Goal: Task Accomplishment & Management: Use online tool/utility

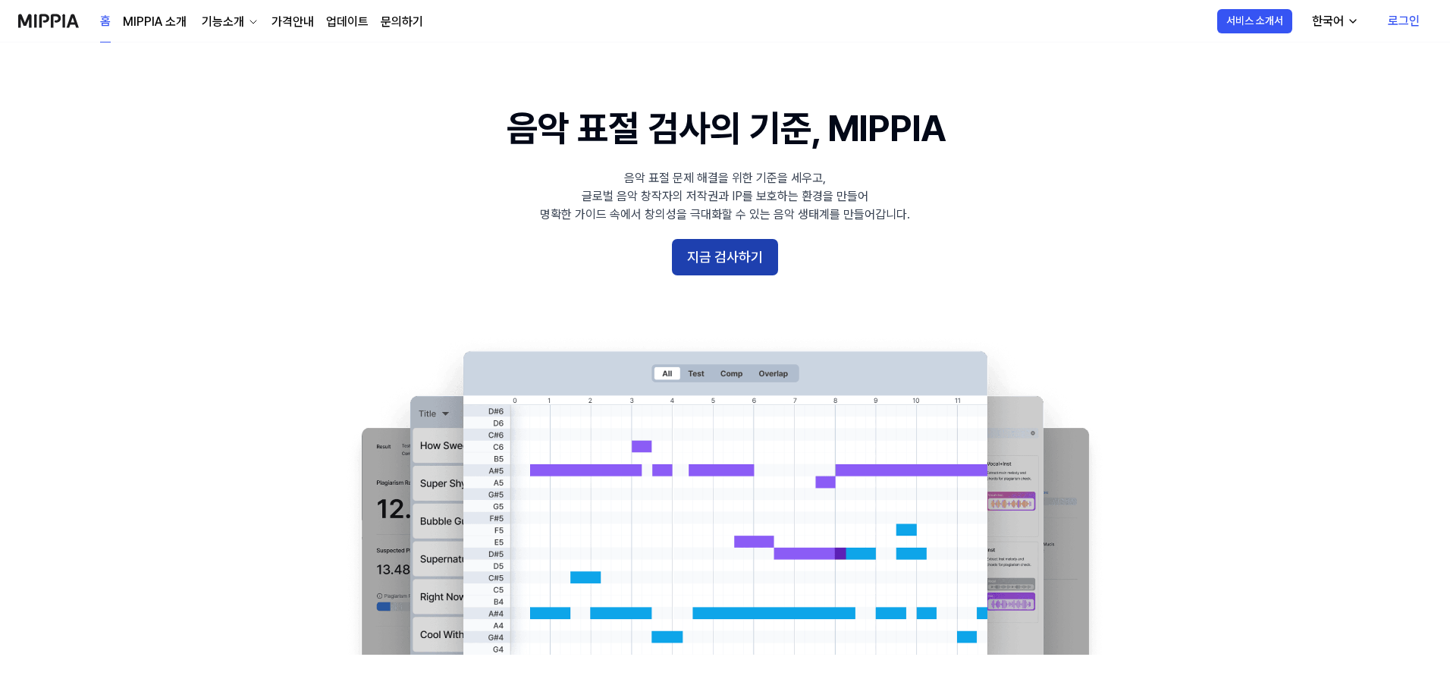
click at [755, 252] on button "지금 검사하기" at bounding box center [725, 257] width 106 height 36
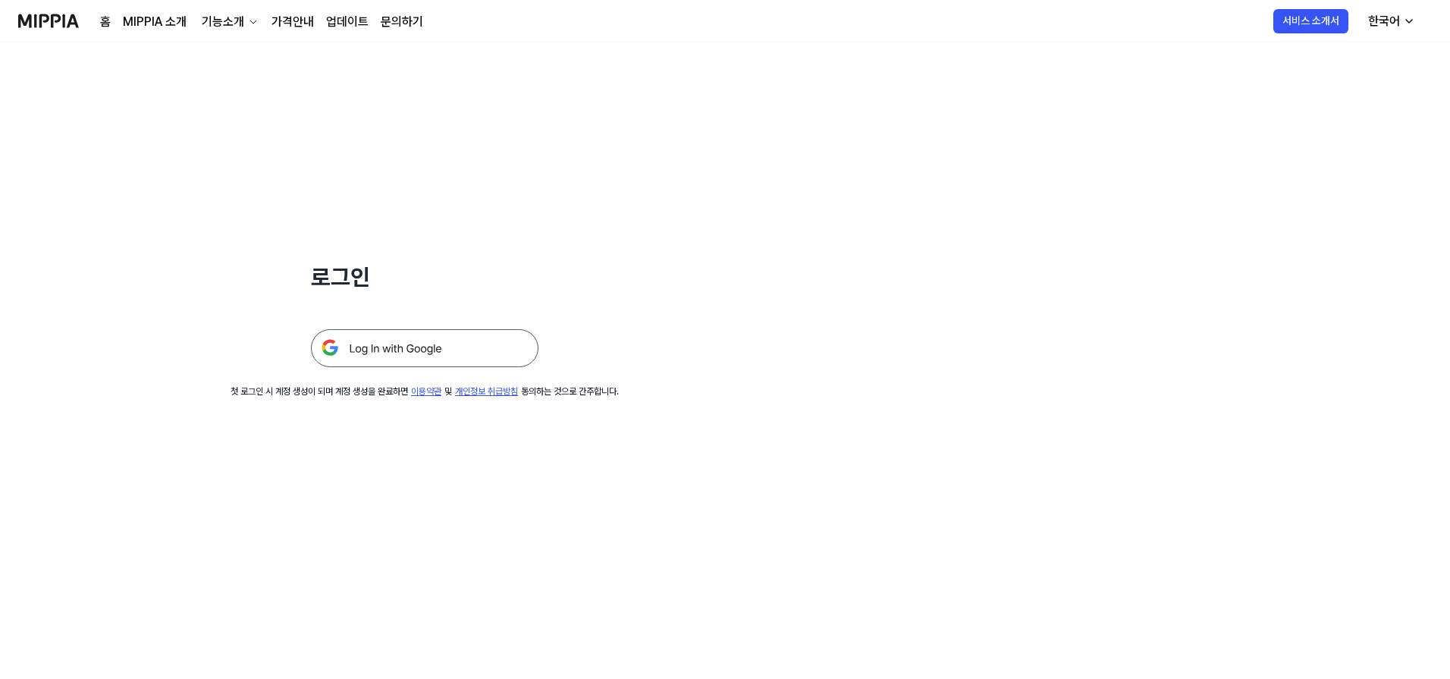
click at [380, 357] on img at bounding box center [425, 348] width 228 height 38
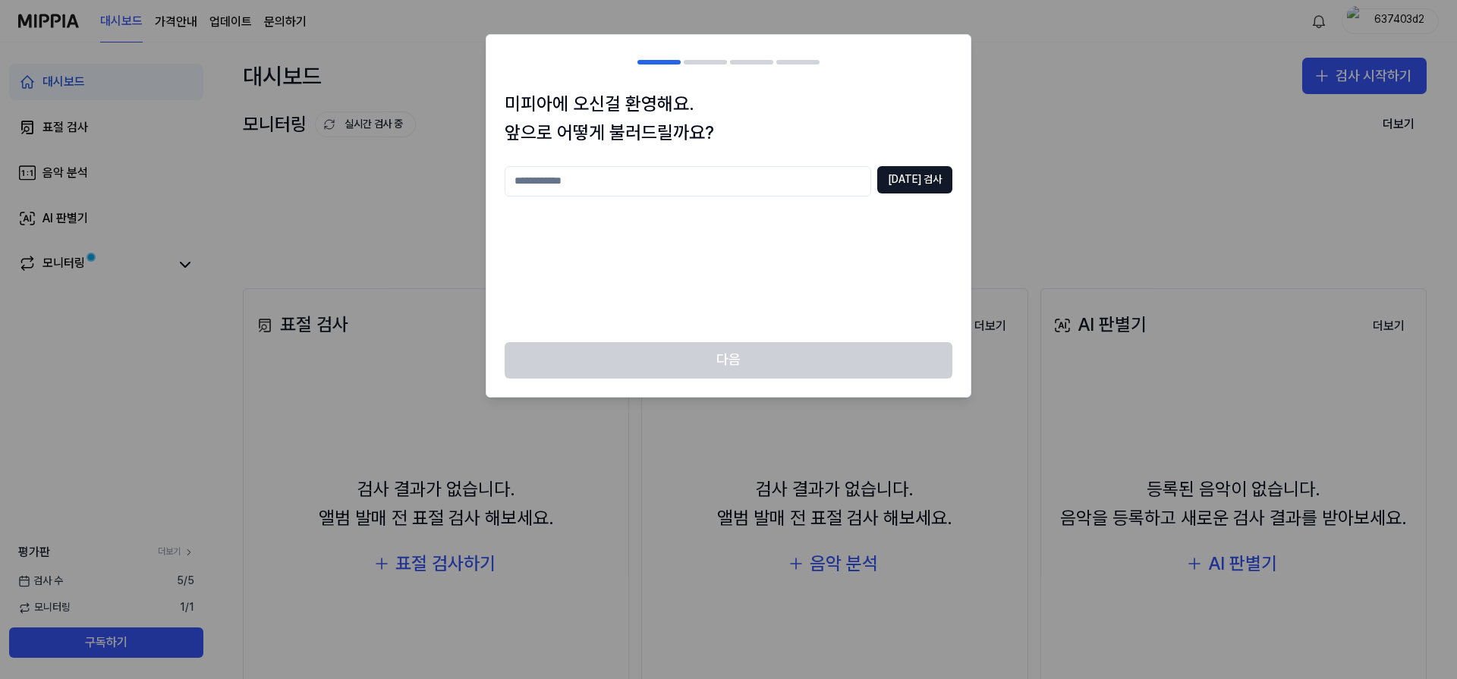
click at [745, 191] on input "text" at bounding box center [687, 181] width 366 height 30
type input "*****"
click at [905, 182] on button "[DATE] 검사" at bounding box center [914, 179] width 75 height 27
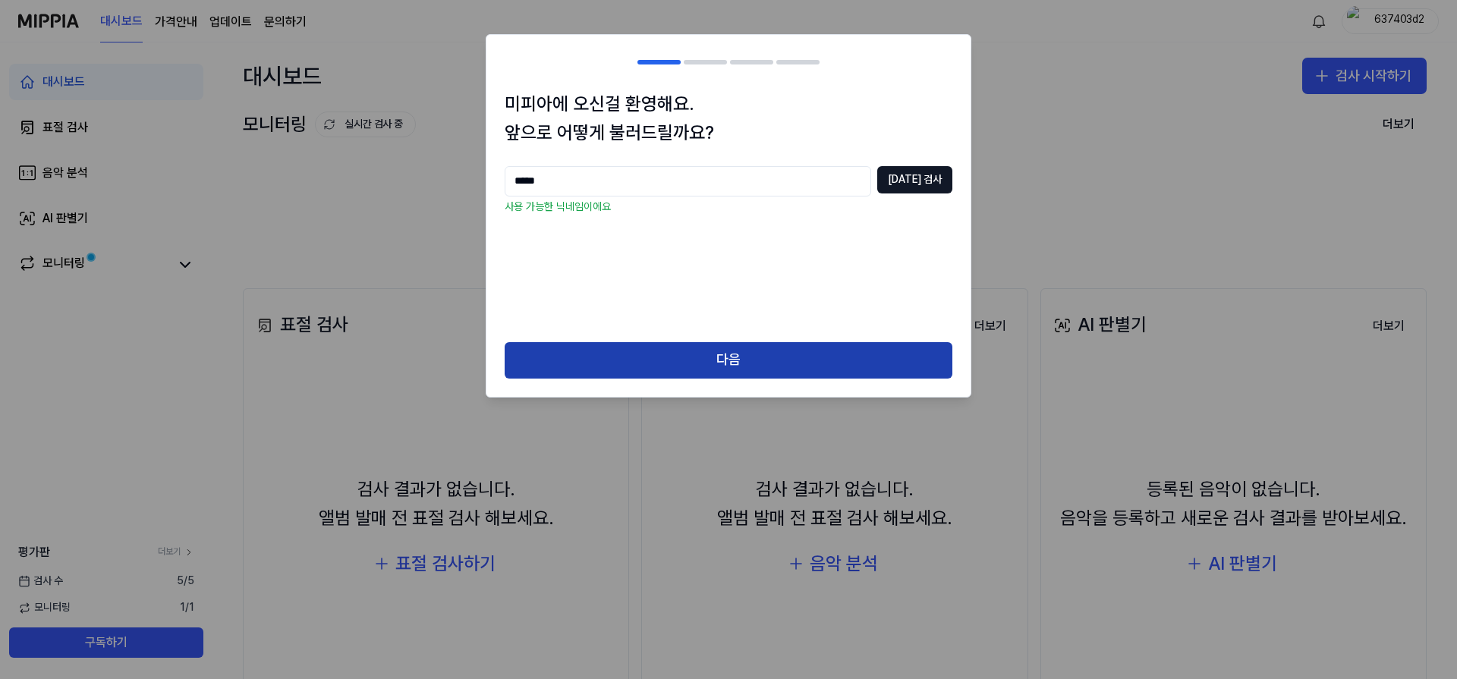
click at [812, 343] on button "다음" at bounding box center [728, 360] width 448 height 36
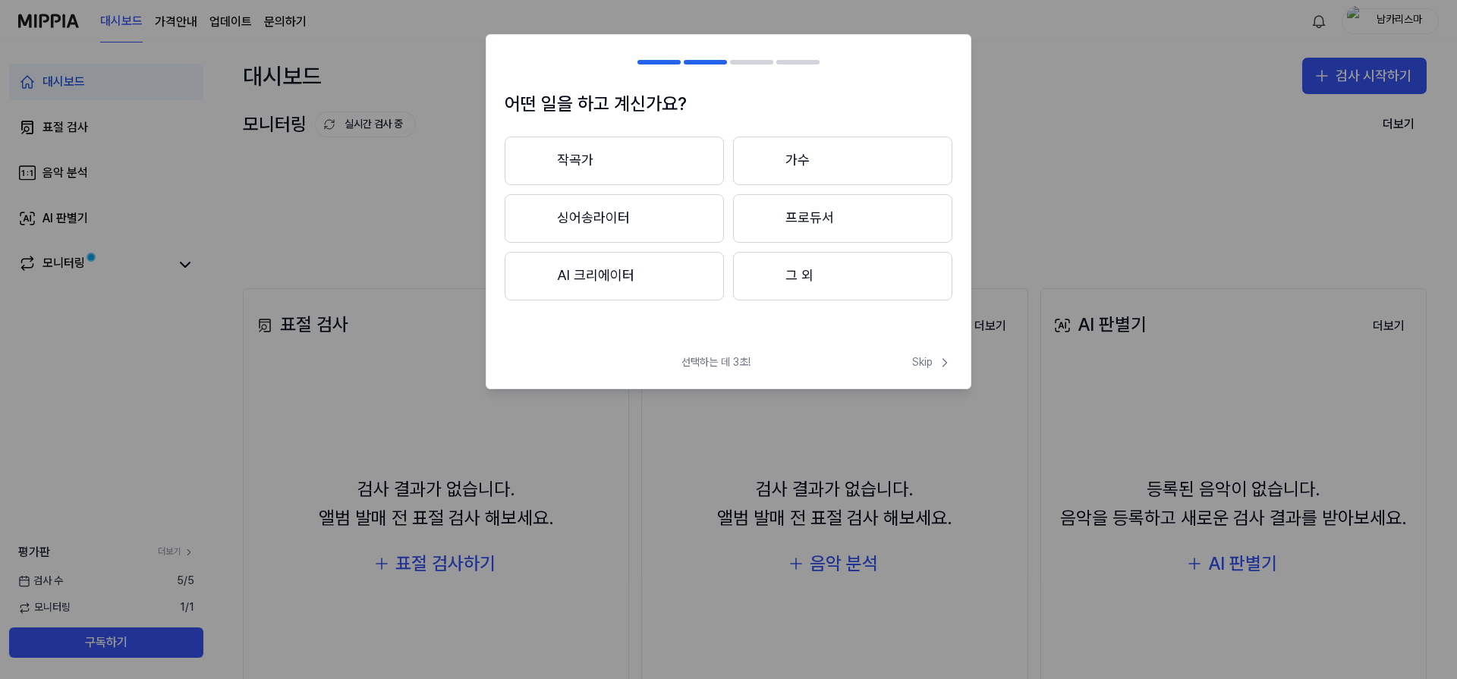
click at [671, 176] on button "작곡가" at bounding box center [613, 161] width 219 height 49
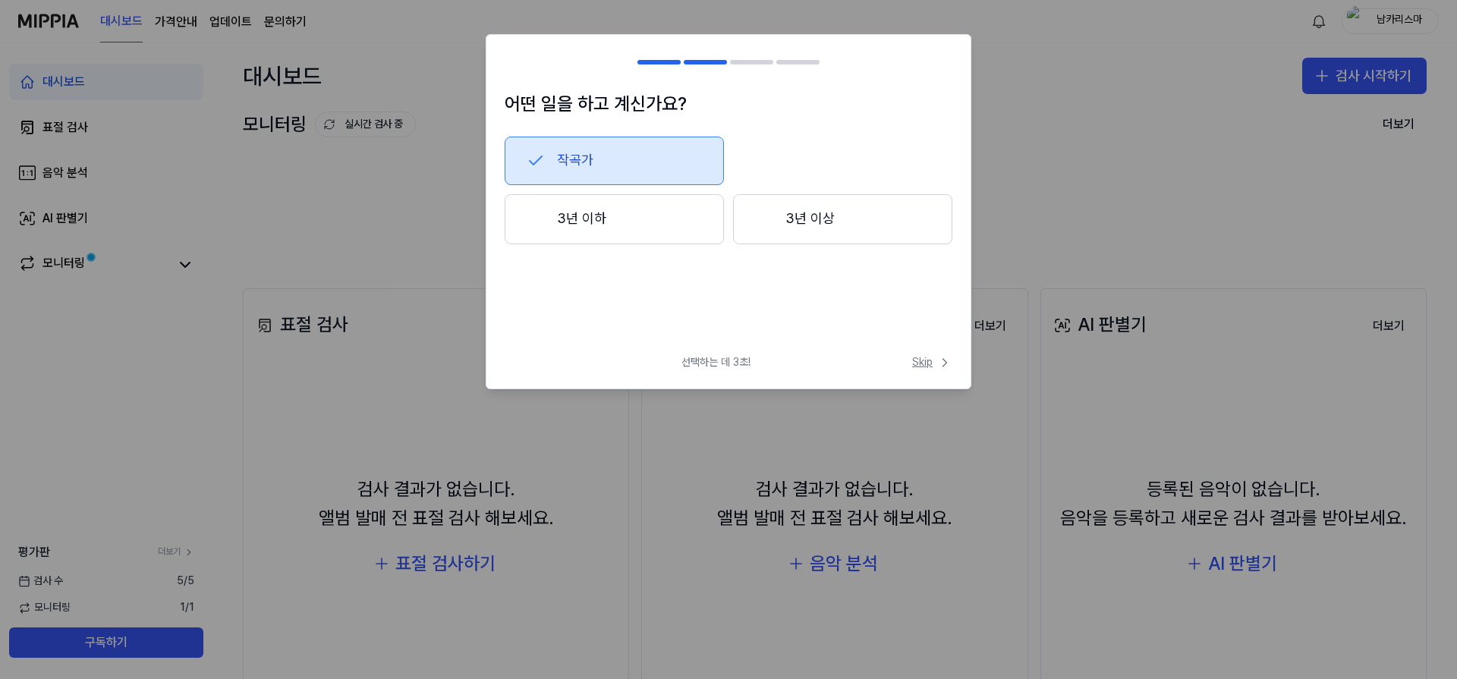
click at [915, 366] on span "Skip" at bounding box center [932, 362] width 40 height 15
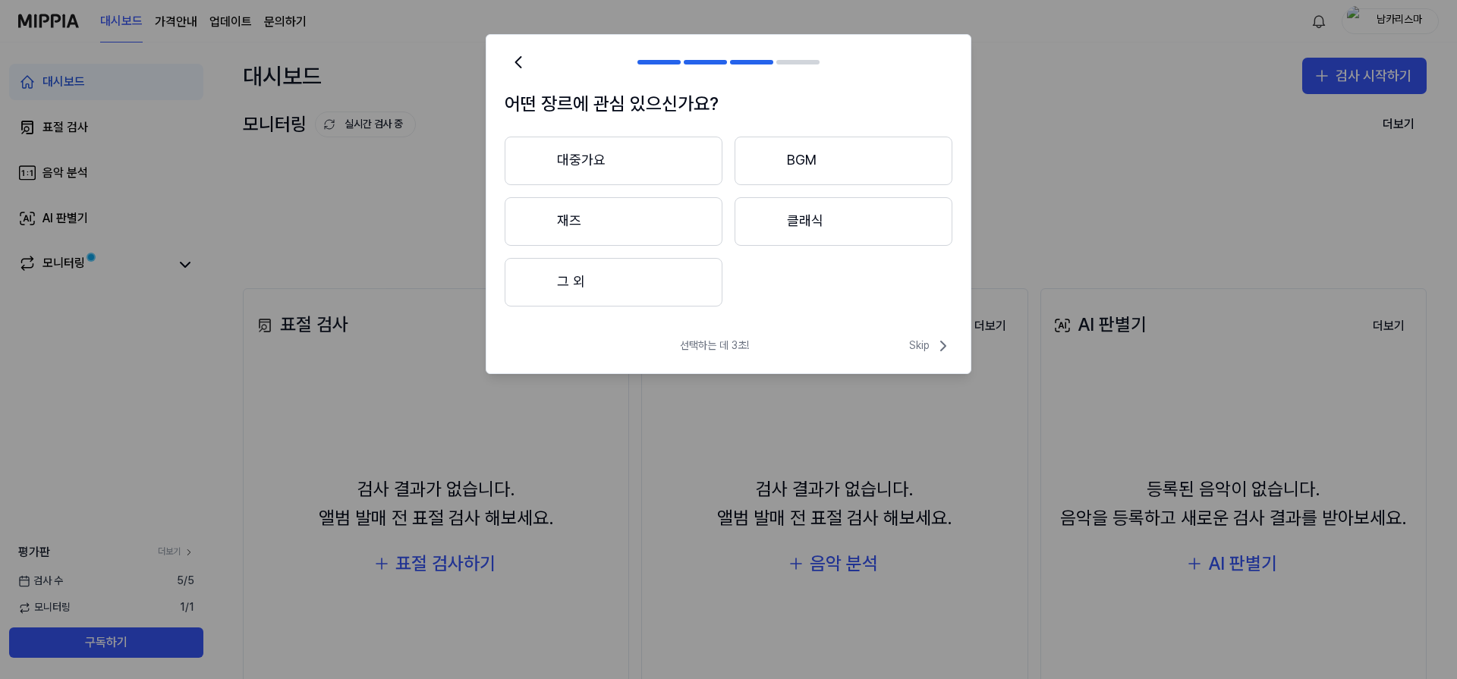
click at [916, 361] on div "선택하는 데 3초! Skip" at bounding box center [728, 355] width 484 height 36
click at [922, 347] on span "Skip" at bounding box center [930, 346] width 43 height 18
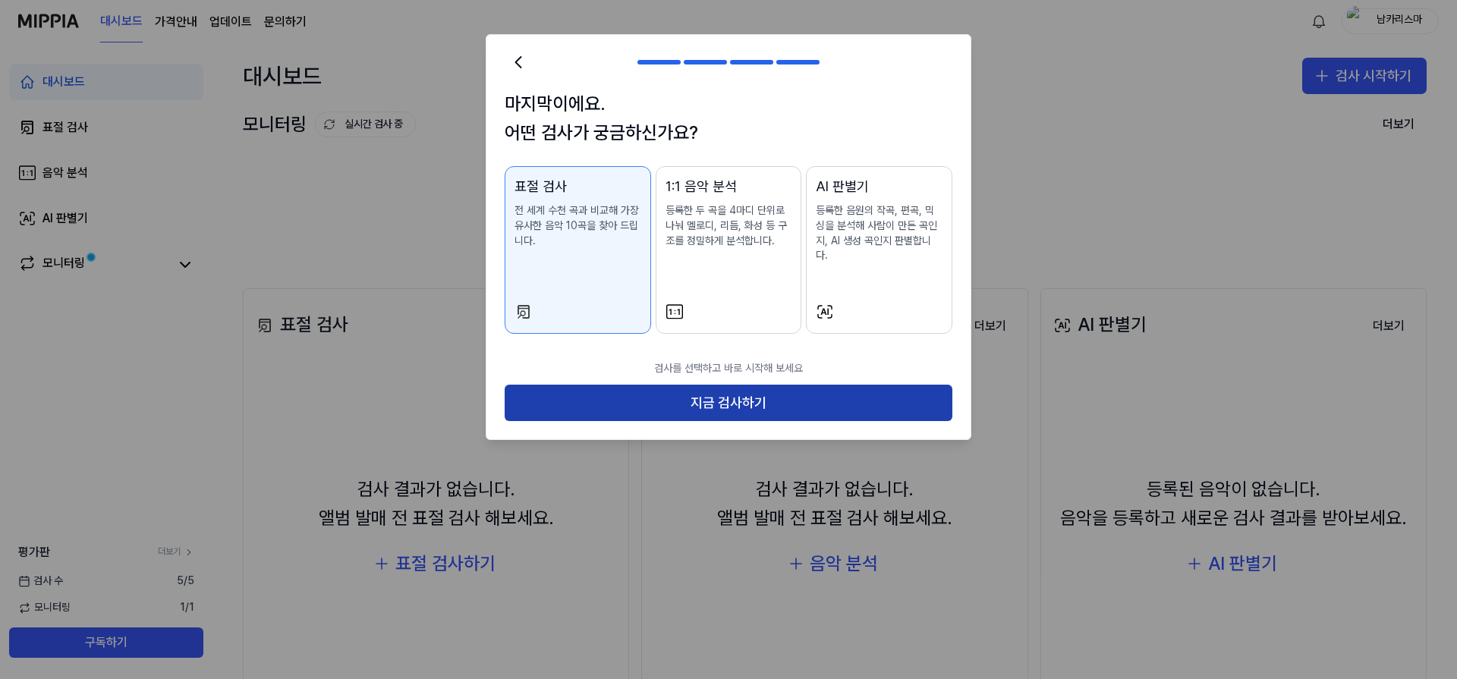
click at [794, 386] on button "지금 검사하기" at bounding box center [728, 403] width 448 height 36
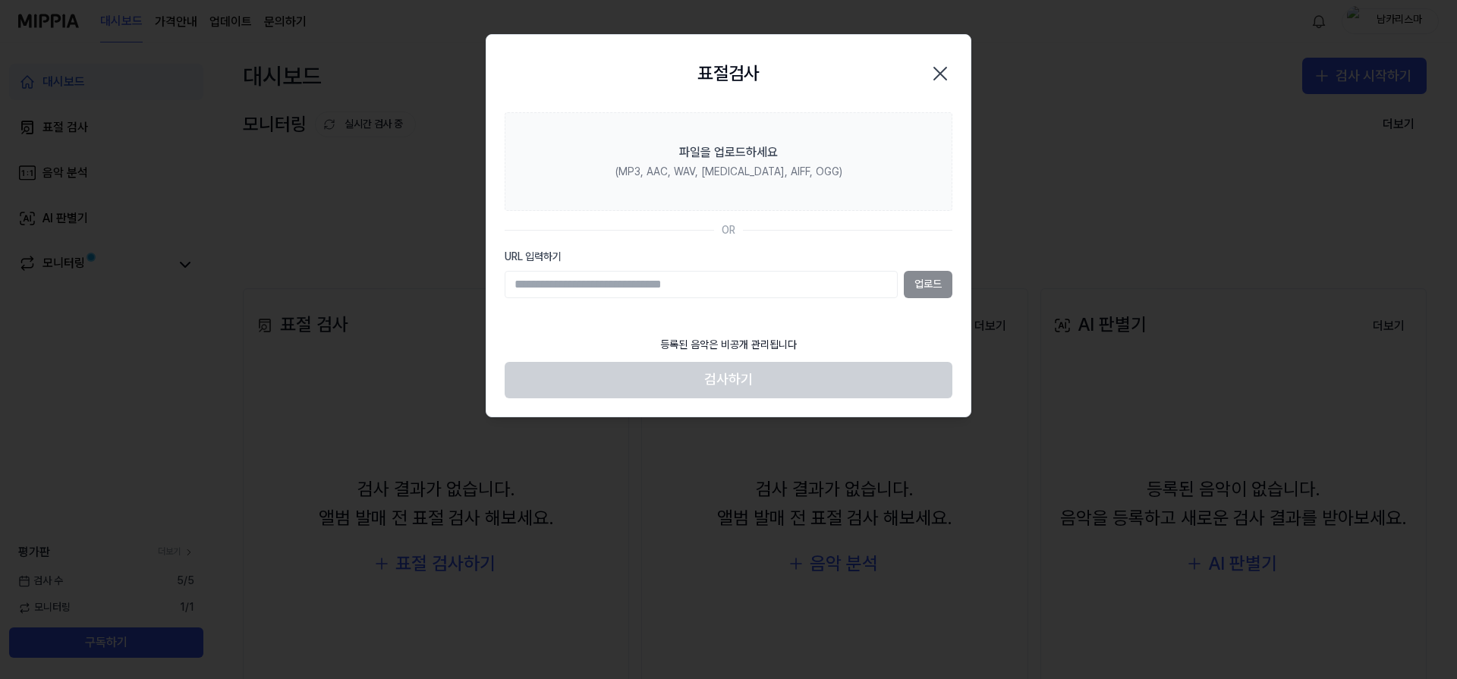
click at [938, 286] on div "업로드" at bounding box center [728, 284] width 448 height 27
click at [928, 282] on div "업로드" at bounding box center [728, 284] width 448 height 27
click at [674, 274] on input "URL 입력하기" at bounding box center [700, 284] width 393 height 27
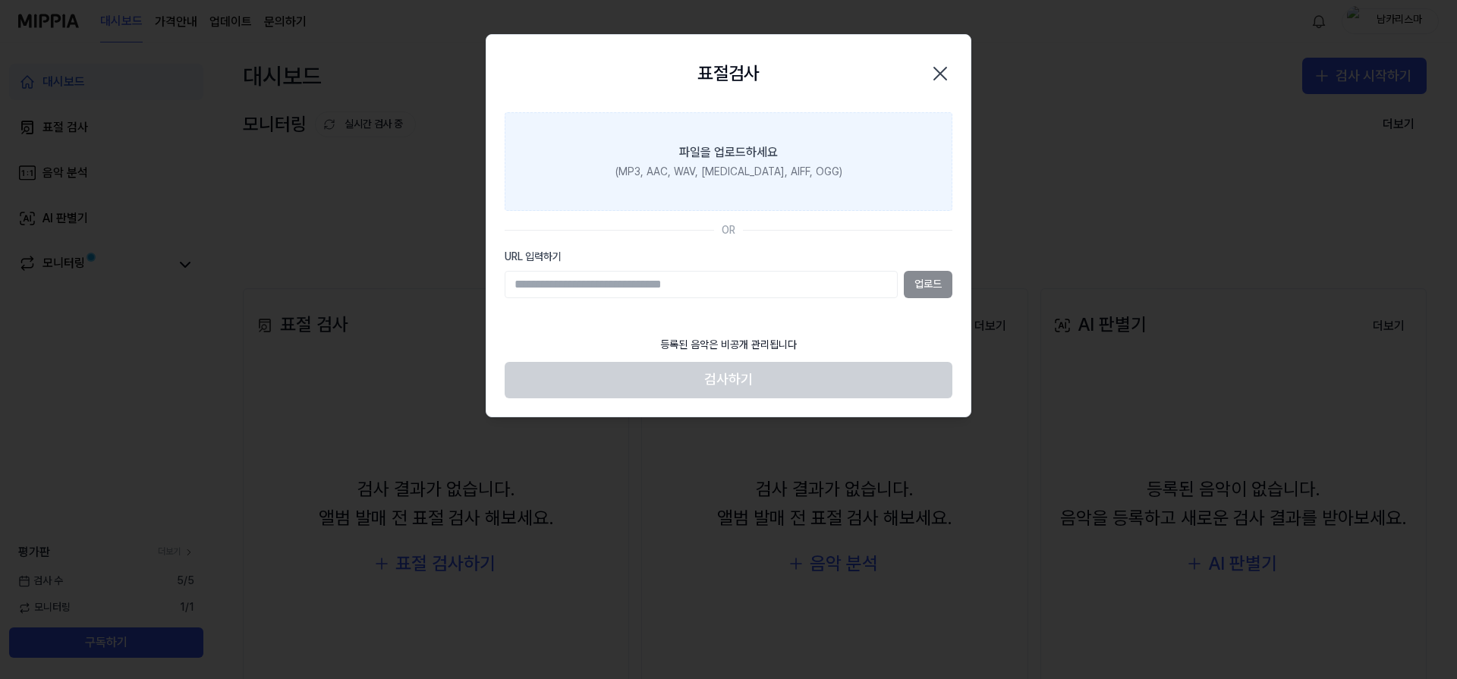
drag, startPoint x: 724, startPoint y: 231, endPoint x: 723, endPoint y: 152, distance: 79.7
click at [724, 231] on div "OR" at bounding box center [728, 230] width 14 height 15
click at [723, 152] on div "파일을 업로드하세요" at bounding box center [728, 152] width 99 height 18
click at [0, 0] on input "파일을 업로드하세요 (MP3, AAC, WAV, [MEDICAL_DATA], AIFF, OGG)" at bounding box center [0, 0] width 0 height 0
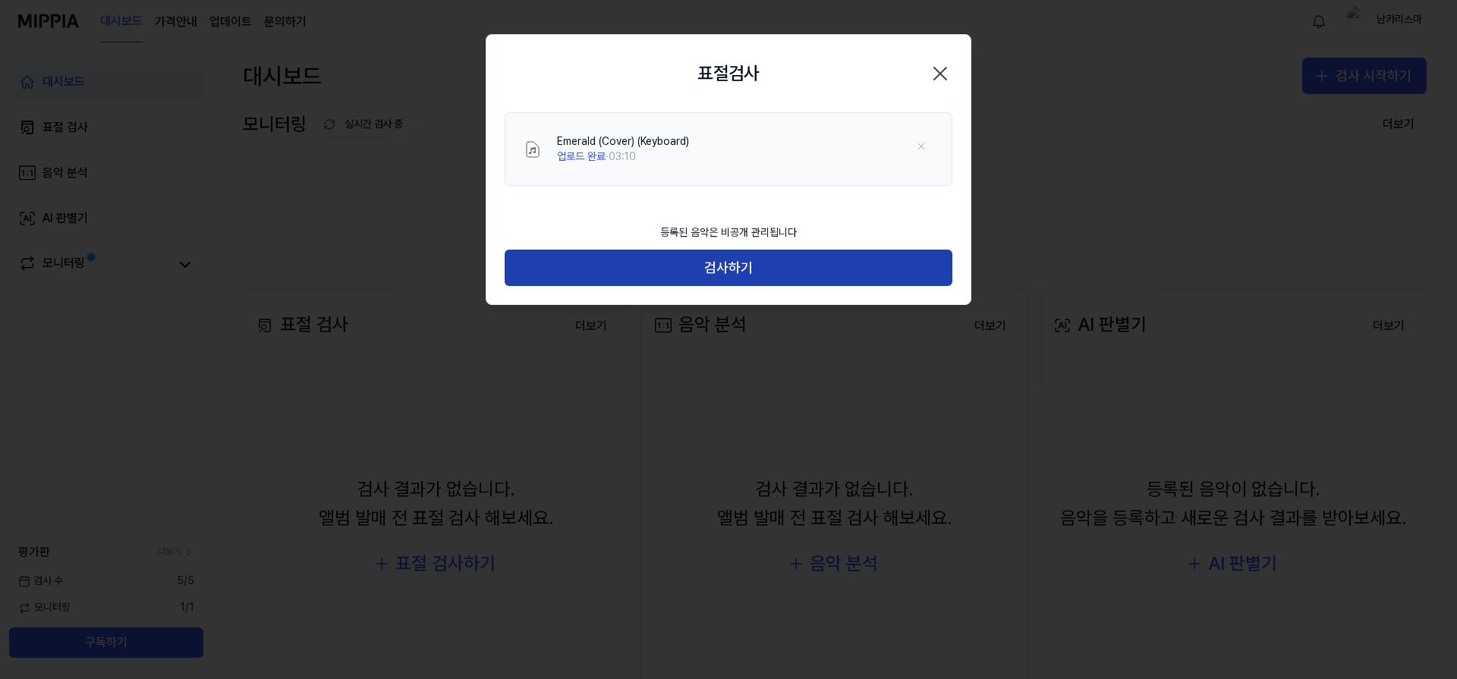
click at [758, 257] on button "검사하기" at bounding box center [728, 268] width 448 height 36
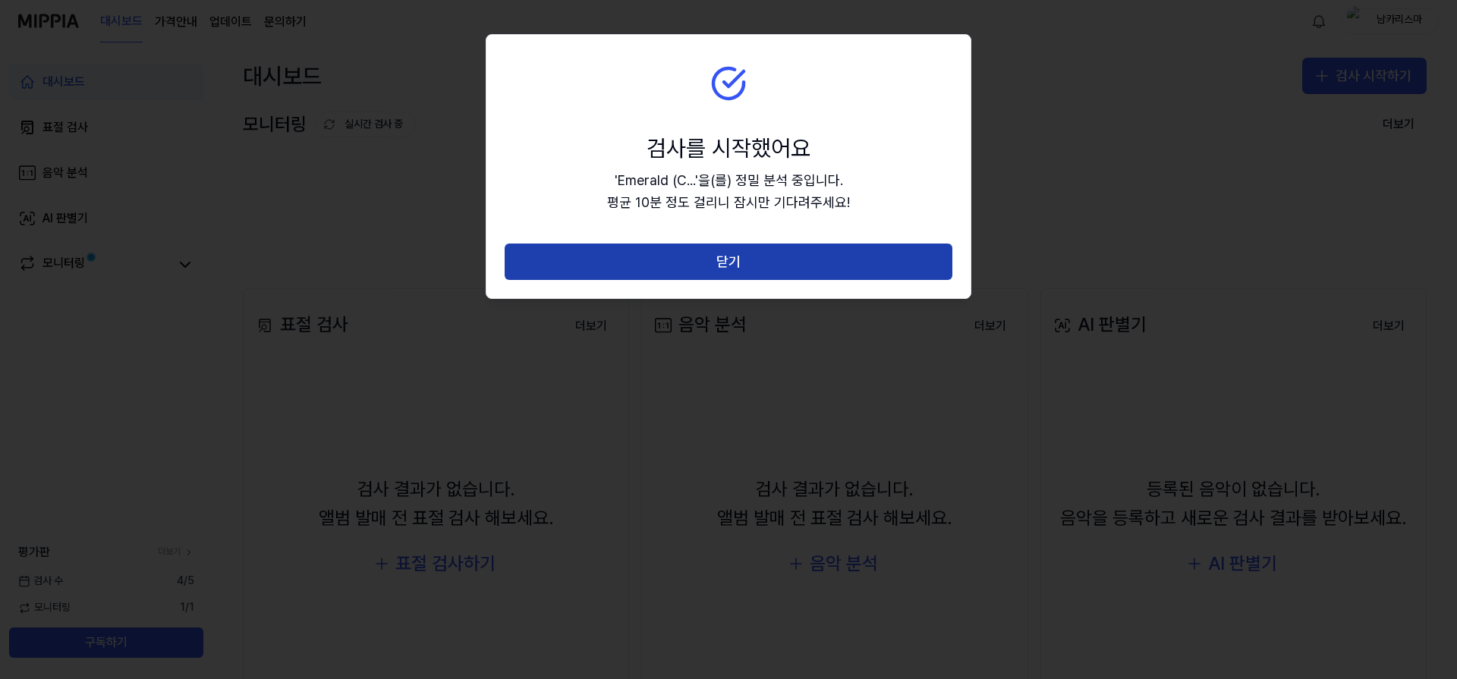
click at [815, 254] on button "닫기" at bounding box center [728, 262] width 448 height 36
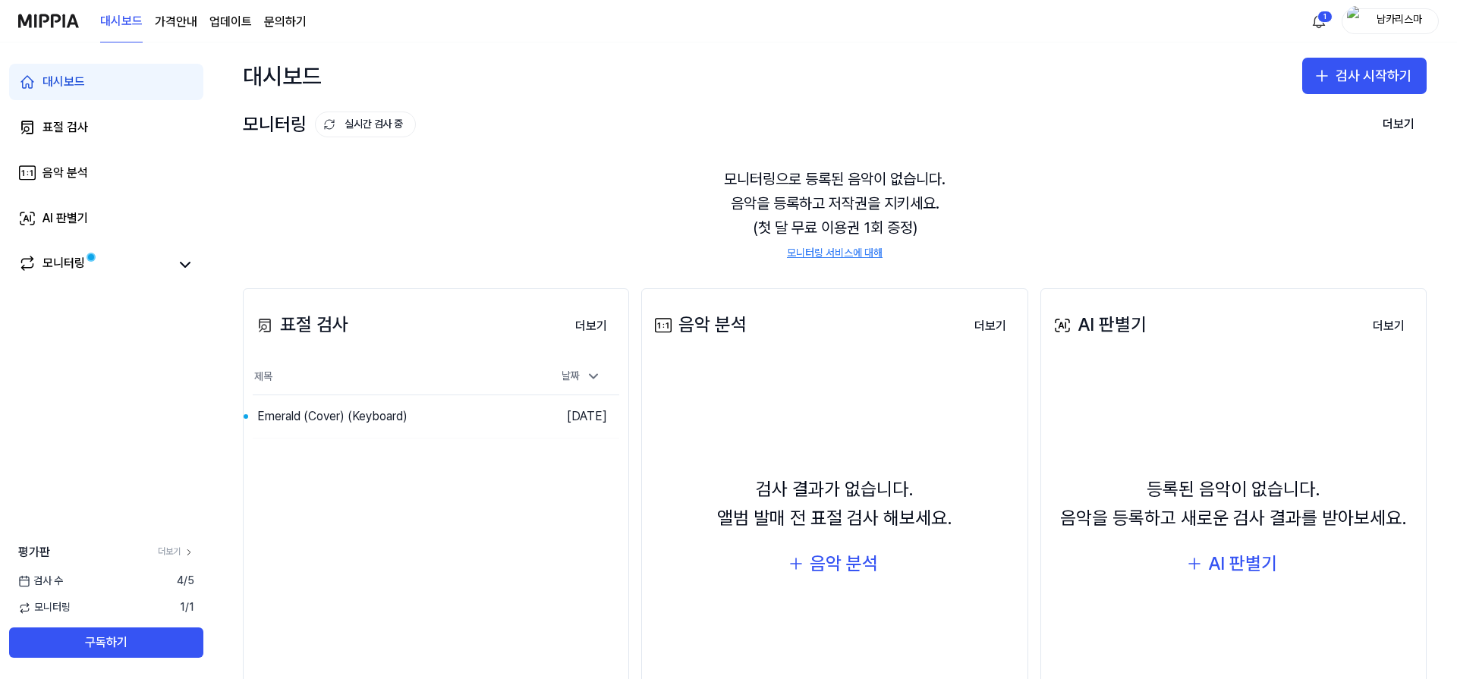
click at [354, 490] on div "표절 검사 더보기 표절 검사 제목 날짜 Emerald (Cover) (Keyboard) 이동하기 [DATE] 더보기" at bounding box center [436, 518] width 386 height 460
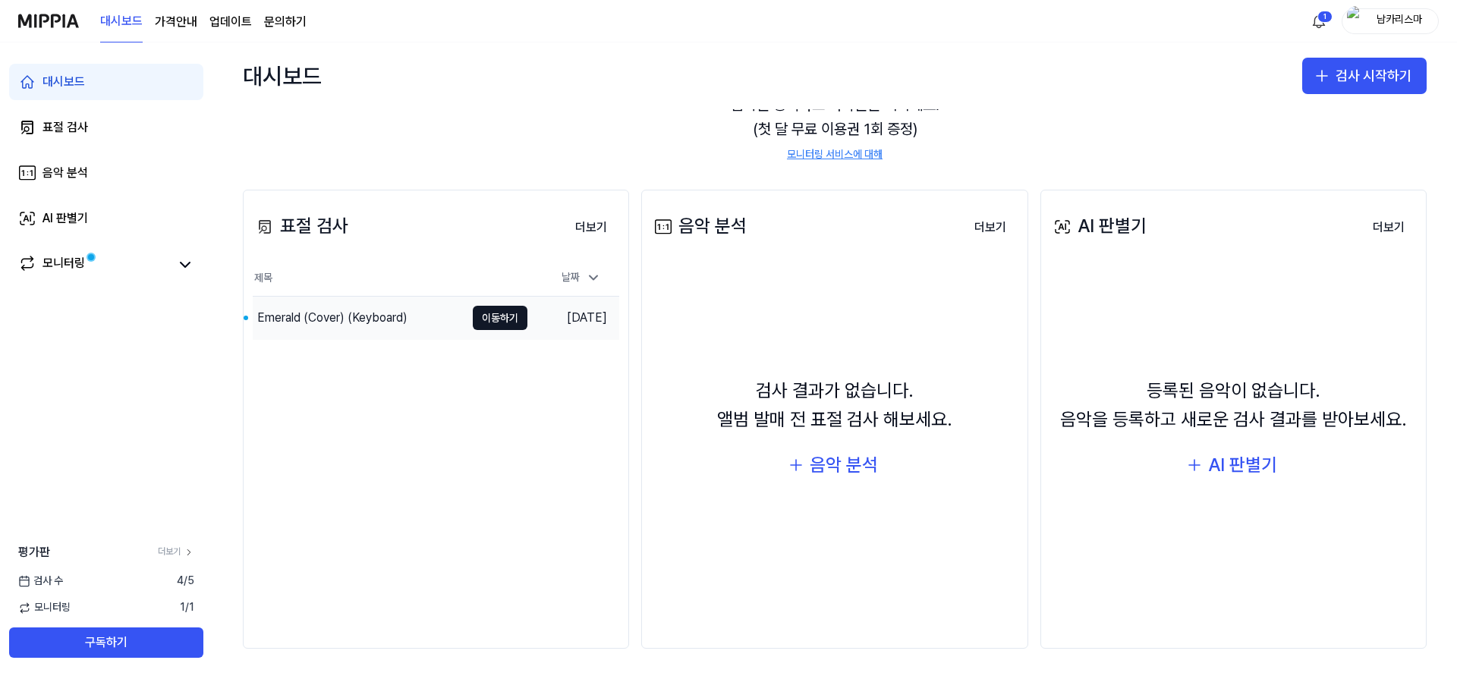
click at [329, 314] on div "Emerald (Cover) (Keyboard)" at bounding box center [332, 318] width 150 height 18
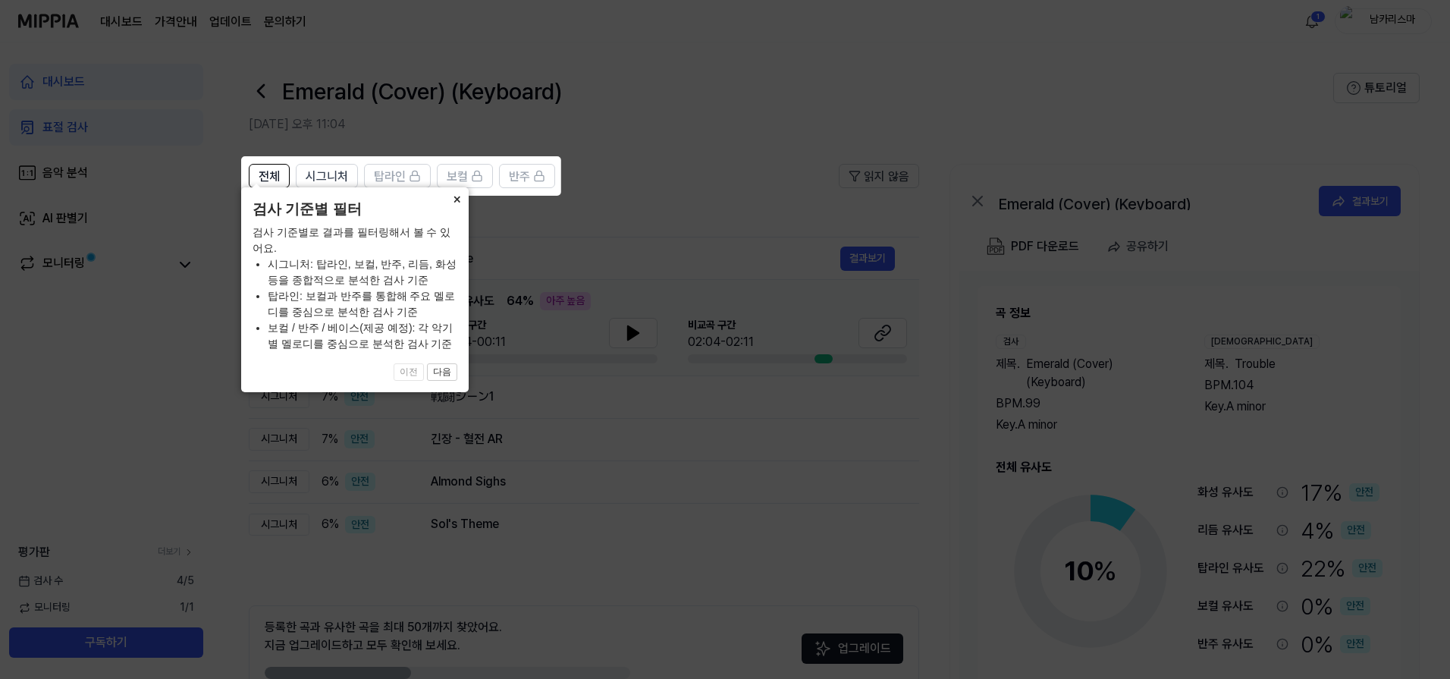
click at [456, 209] on button "×" at bounding box center [457, 197] width 24 height 21
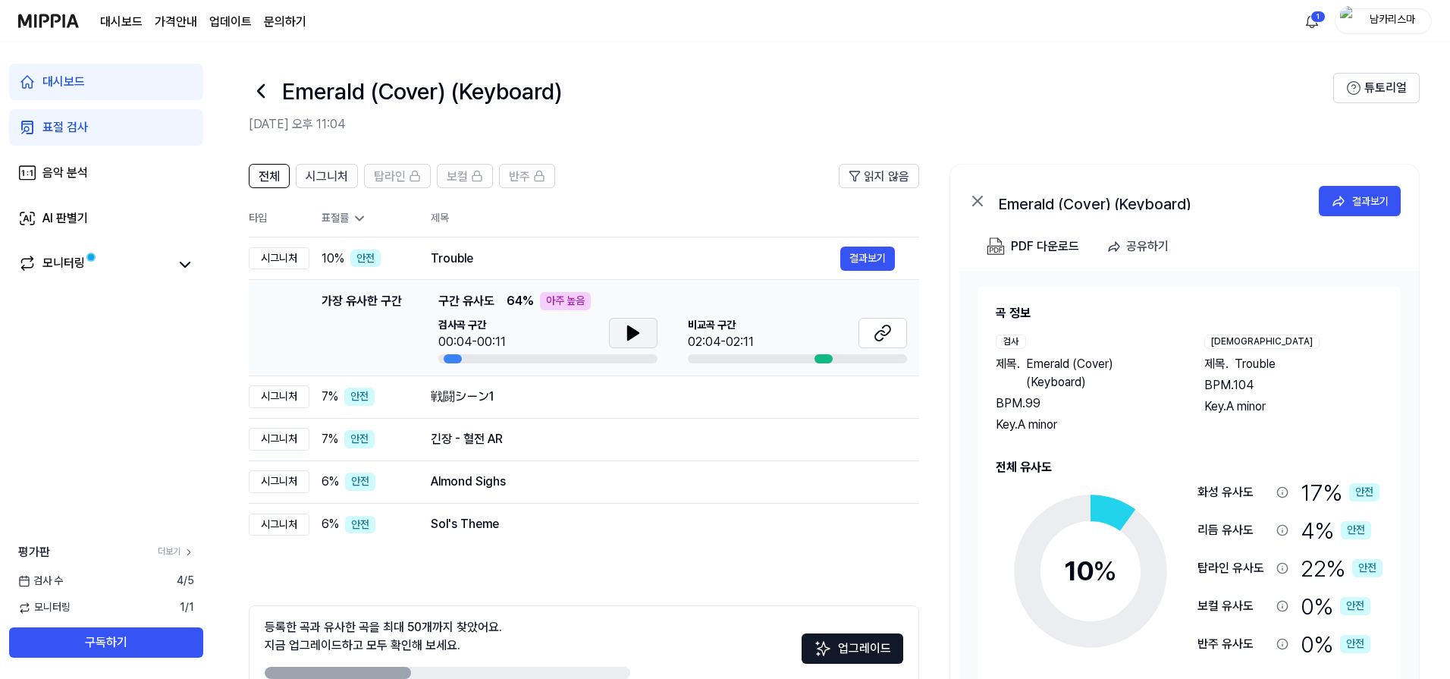
click at [624, 335] on icon at bounding box center [633, 333] width 18 height 18
click at [879, 336] on icon at bounding box center [883, 333] width 18 height 18
click at [326, 181] on span "시그니처" at bounding box center [327, 177] width 42 height 18
click at [266, 184] on span "전체" at bounding box center [269, 177] width 21 height 18
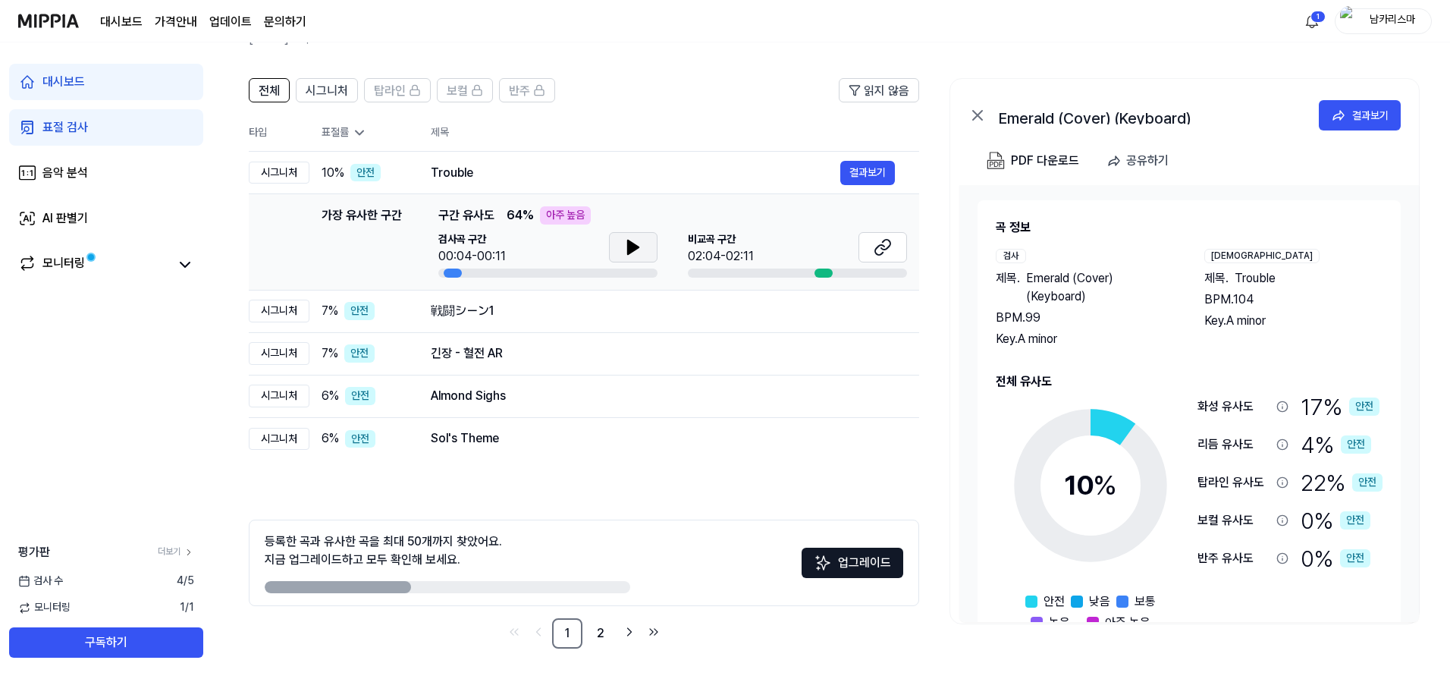
drag, startPoint x: 383, startPoint y: 584, endPoint x: 714, endPoint y: 584, distance: 330.8
click at [714, 584] on div "등록한 곡과 유사한 곡을 최대 50개까지 찾았어요. 지금 업그레이드하고 모두 확인해 보세요. 업그레이드" at bounding box center [584, 563] width 671 height 86
